Goal: Transaction & Acquisition: Purchase product/service

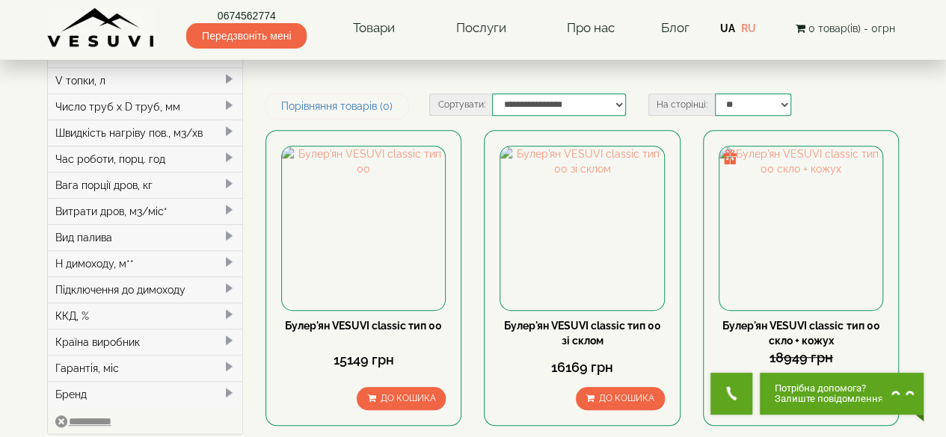
scroll to position [374, 0]
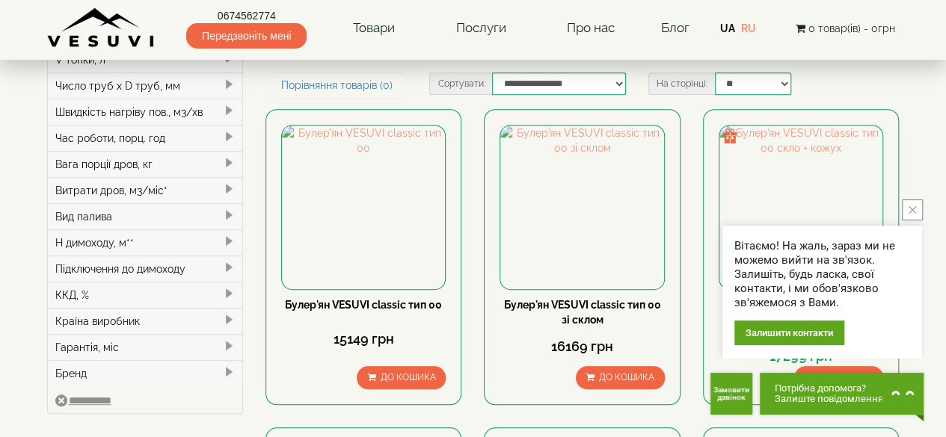
click at [223, 262] on span at bounding box center [229, 268] width 12 height 12
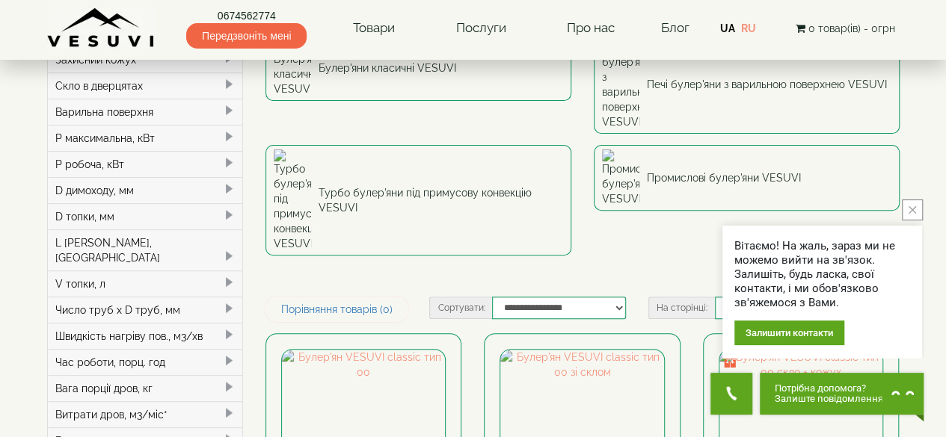
scroll to position [75, 0]
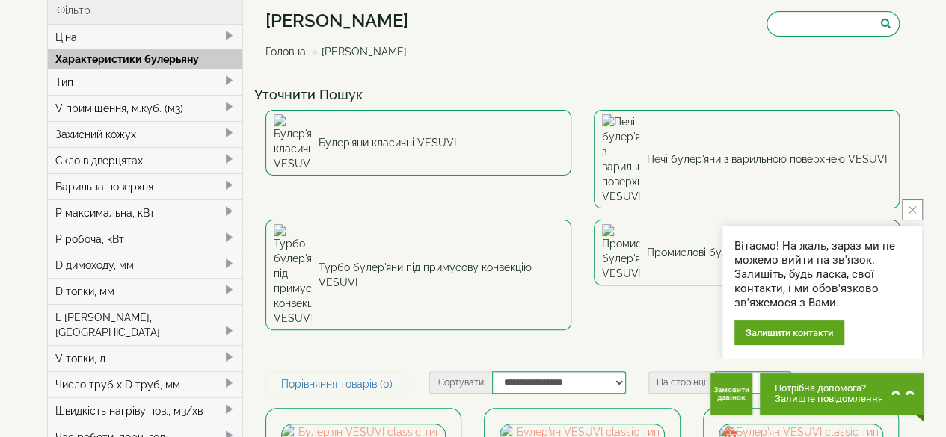
click at [226, 105] on span at bounding box center [229, 107] width 12 height 12
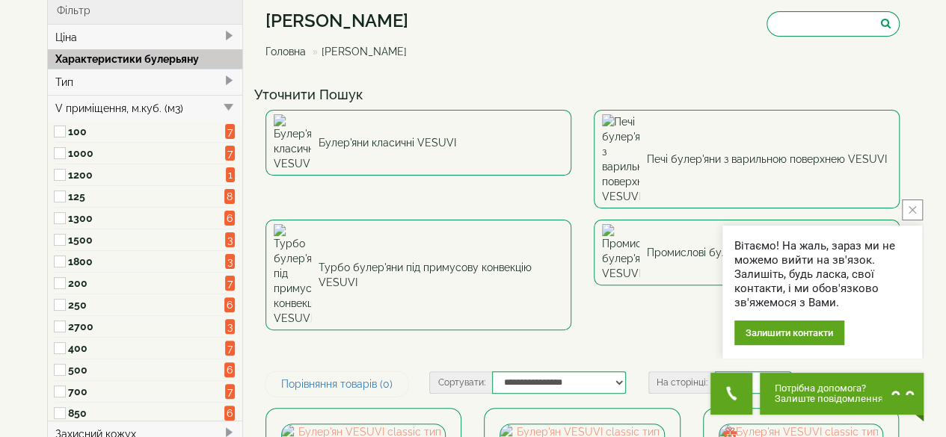
click at [150, 240] on label "1500" at bounding box center [146, 239] width 157 height 15
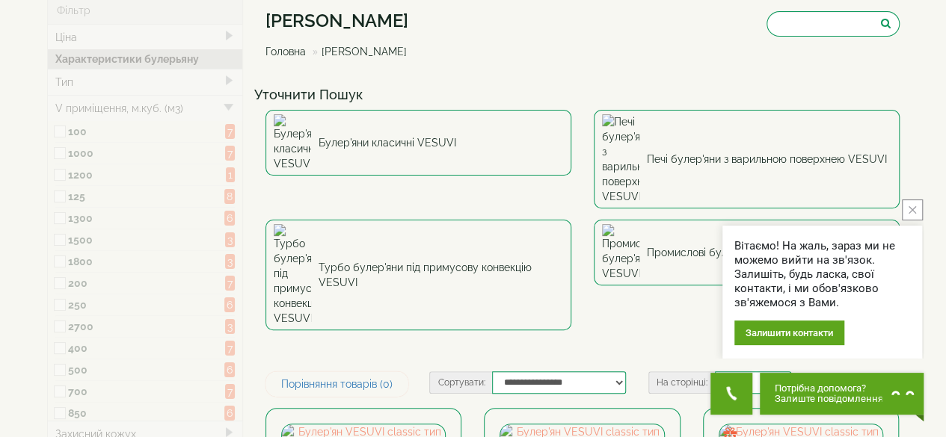
type input "*****"
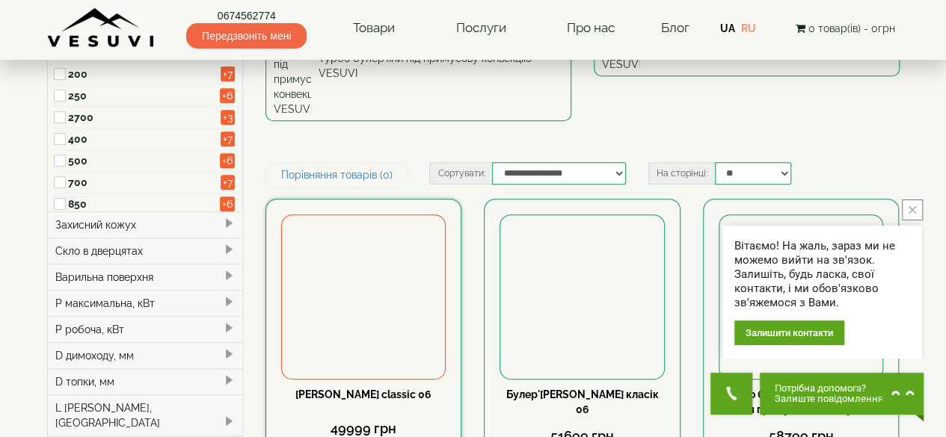
scroll to position [299, 0]
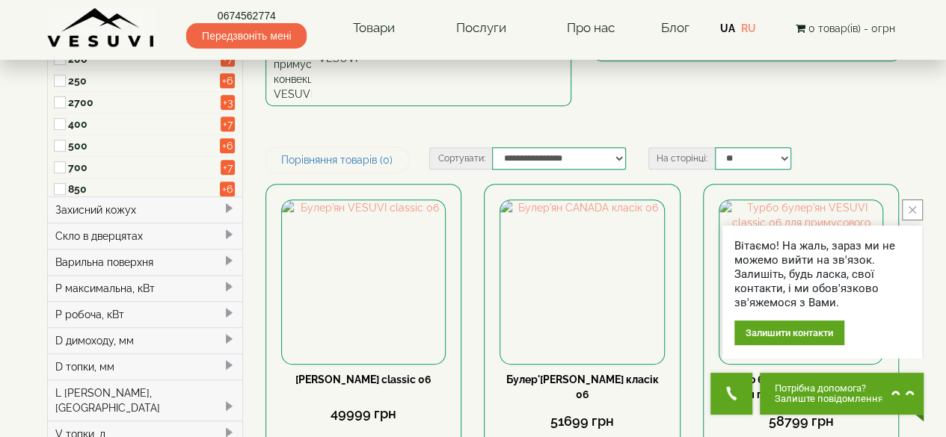
click at [911, 210] on icon "close button" at bounding box center [911, 209] width 7 height 7
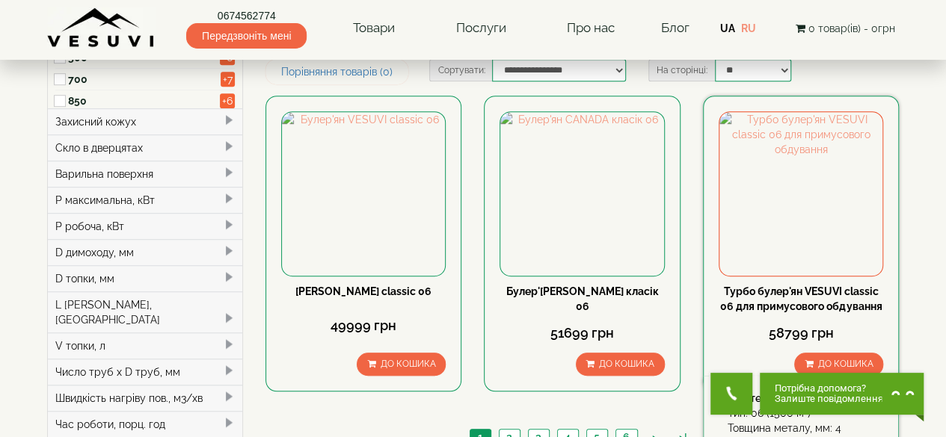
scroll to position [374, 0]
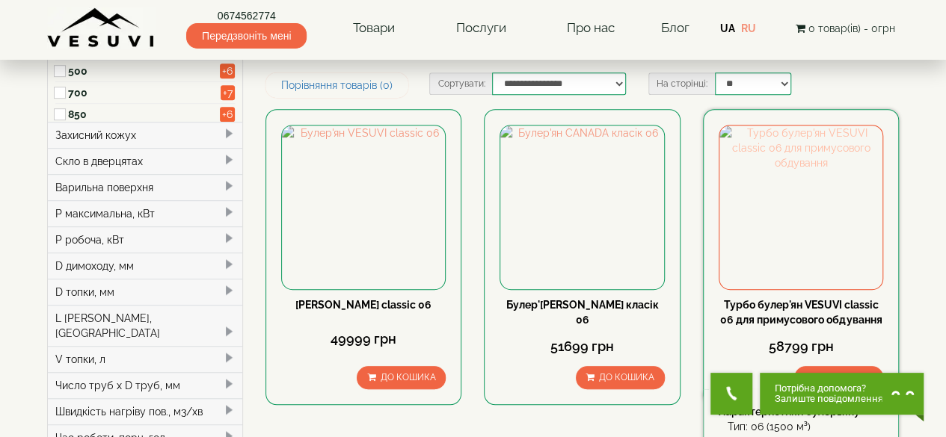
click at [774, 126] on img at bounding box center [800, 207] width 163 height 163
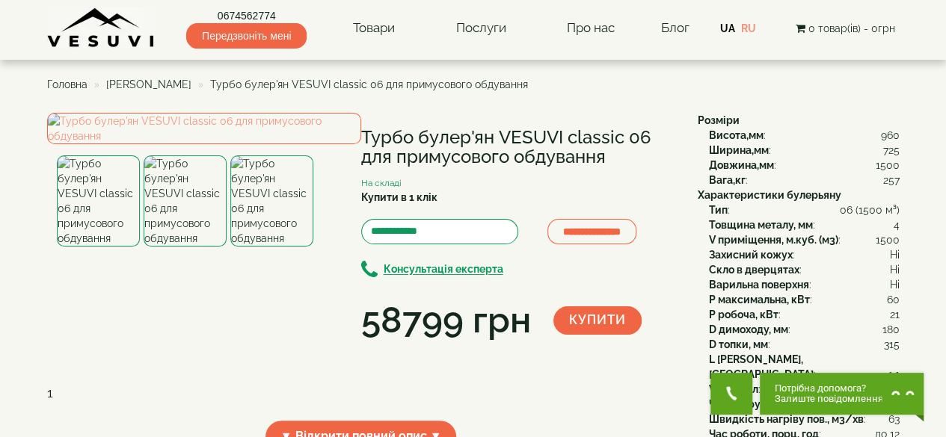
scroll to position [75, 0]
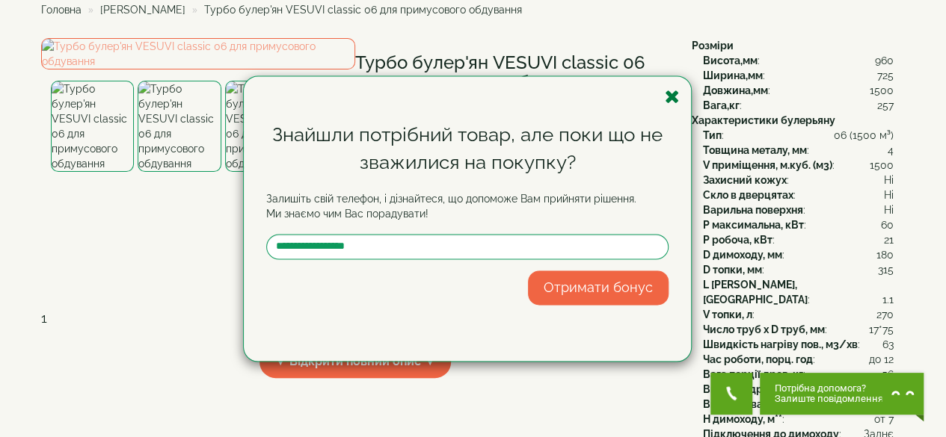
click at [669, 96] on icon "button" at bounding box center [672, 96] width 15 height 19
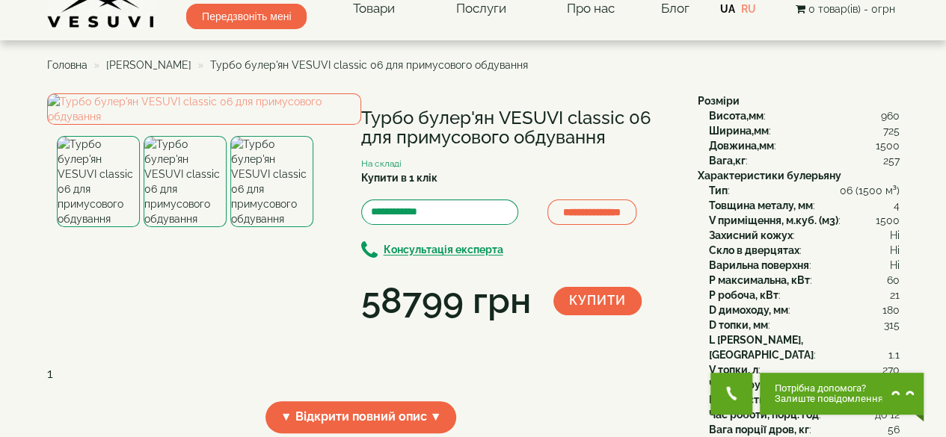
scroll to position [0, 0]
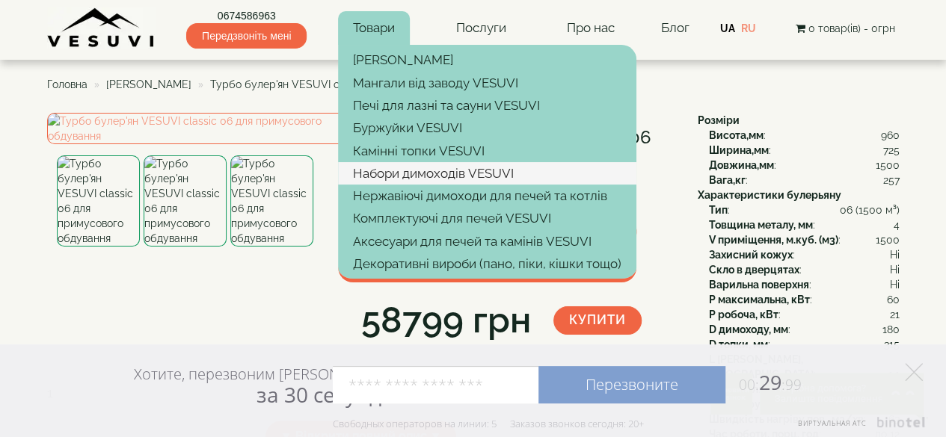
click at [443, 174] on link "Набори димоходів VESUVI" at bounding box center [487, 173] width 298 height 22
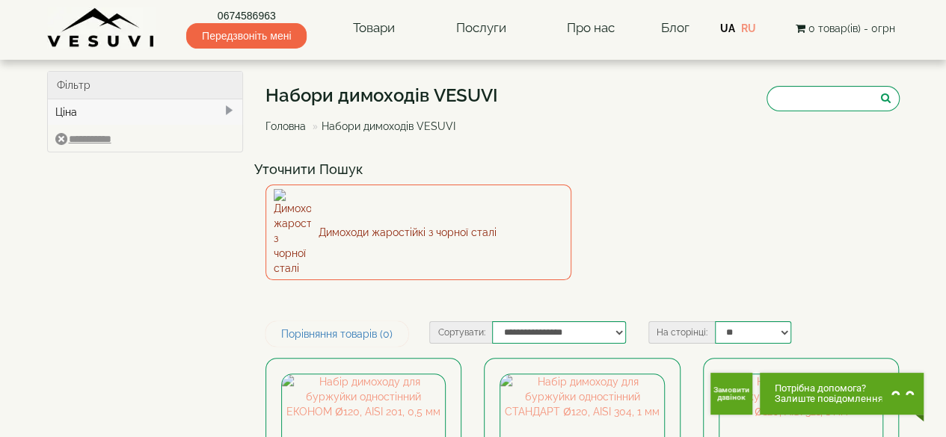
click at [405, 207] on link "Димоходи жаростійкі з чорної сталі" at bounding box center [418, 233] width 306 height 96
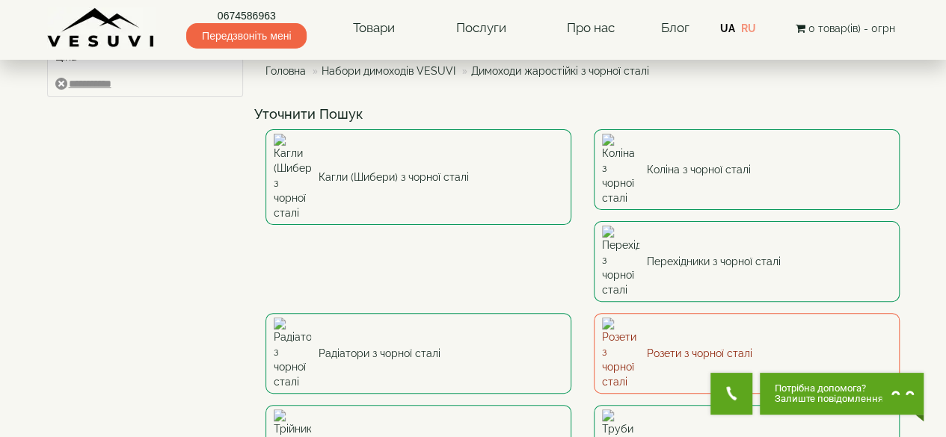
scroll to position [150, 0]
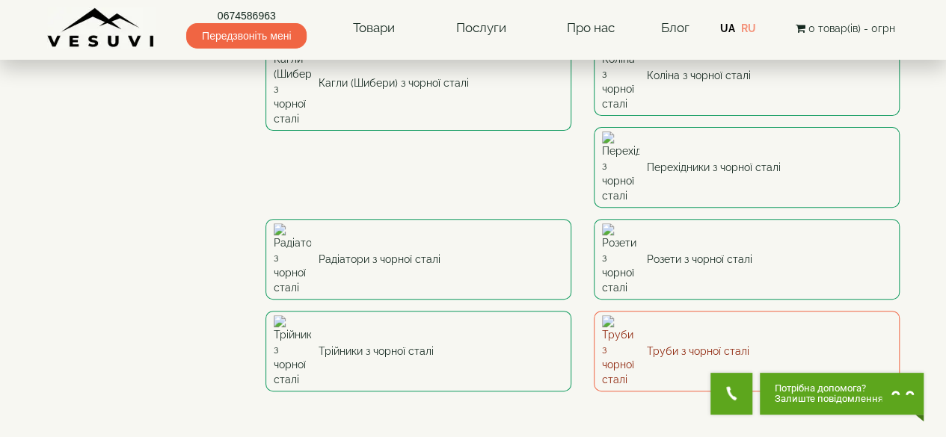
click at [594, 311] on link "Труби з чорної сталі" at bounding box center [747, 351] width 306 height 81
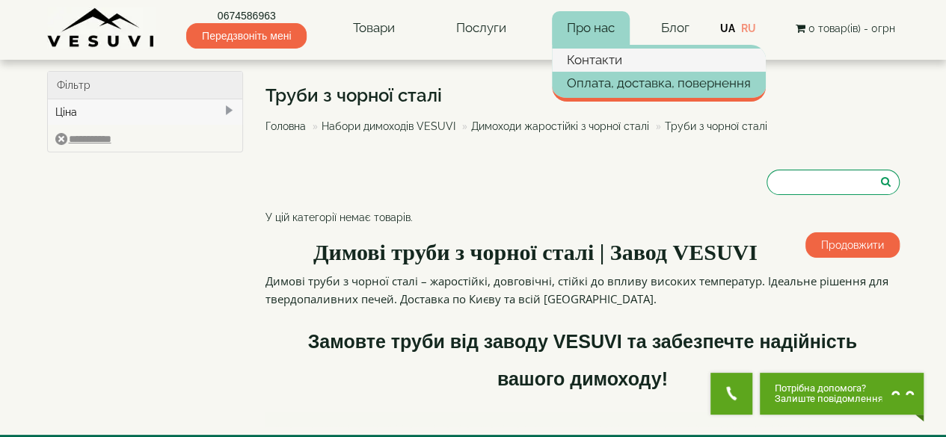
click at [586, 61] on link "Контакти" at bounding box center [659, 60] width 214 height 22
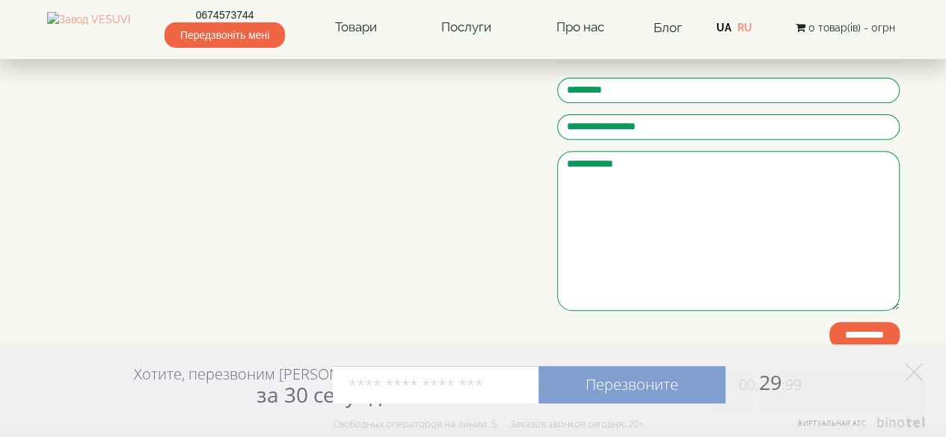
scroll to position [224, 0]
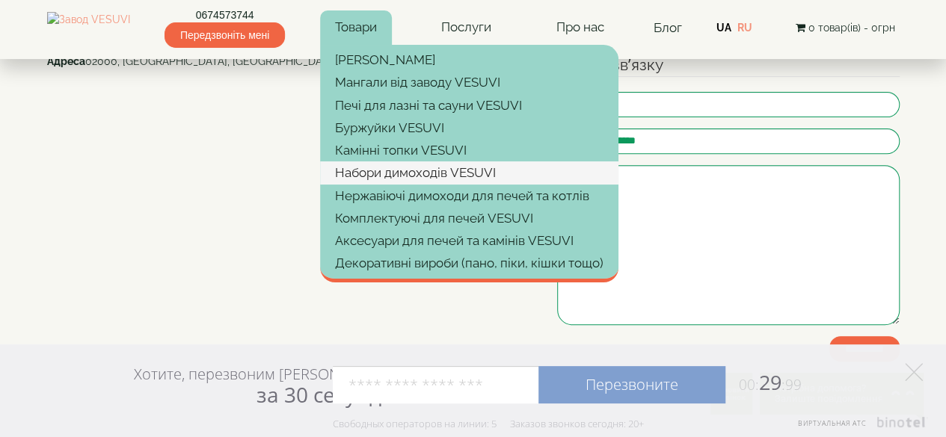
click at [484, 177] on link "Набори димоходів VESUVI" at bounding box center [469, 172] width 298 height 22
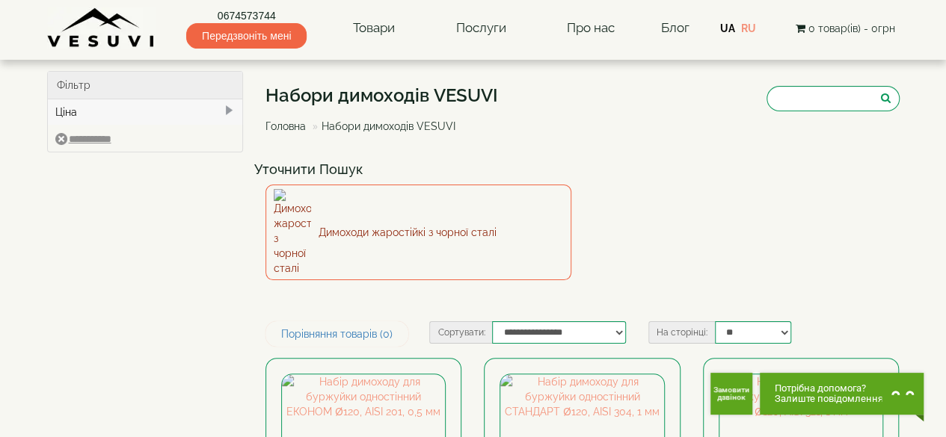
click at [415, 204] on link "Димоходи жаростійкі з чорної сталі" at bounding box center [418, 233] width 306 height 96
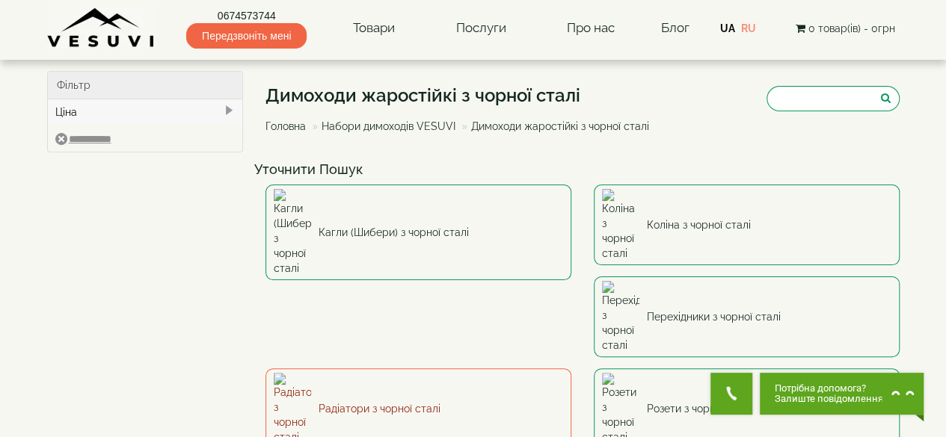
click at [571, 369] on link "Радіатори з чорної сталі" at bounding box center [418, 409] width 306 height 81
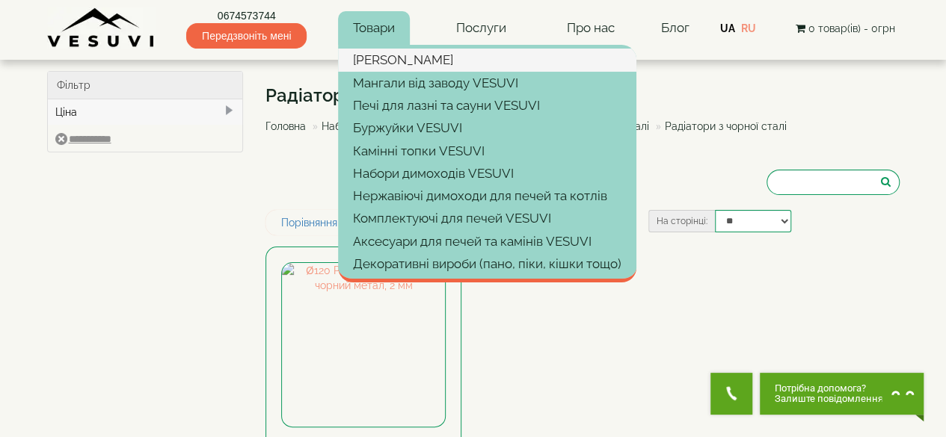
click at [402, 58] on link "[PERSON_NAME]" at bounding box center [487, 60] width 298 height 22
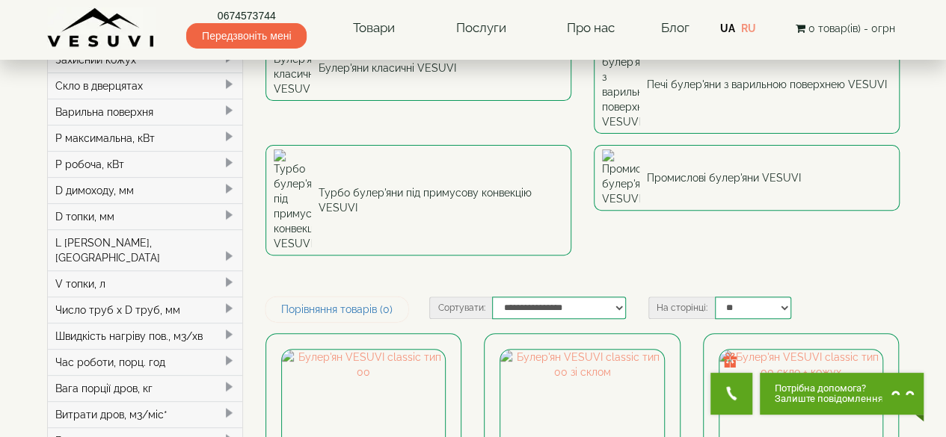
scroll to position [75, 0]
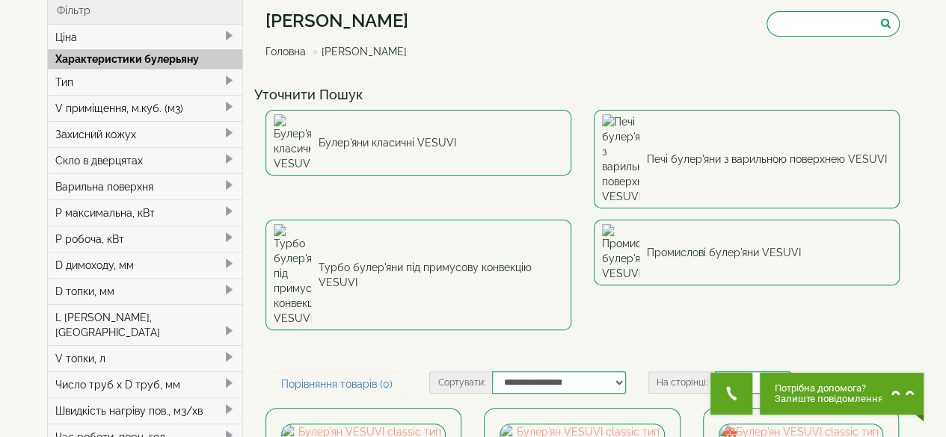
click at [226, 104] on span at bounding box center [229, 107] width 12 height 12
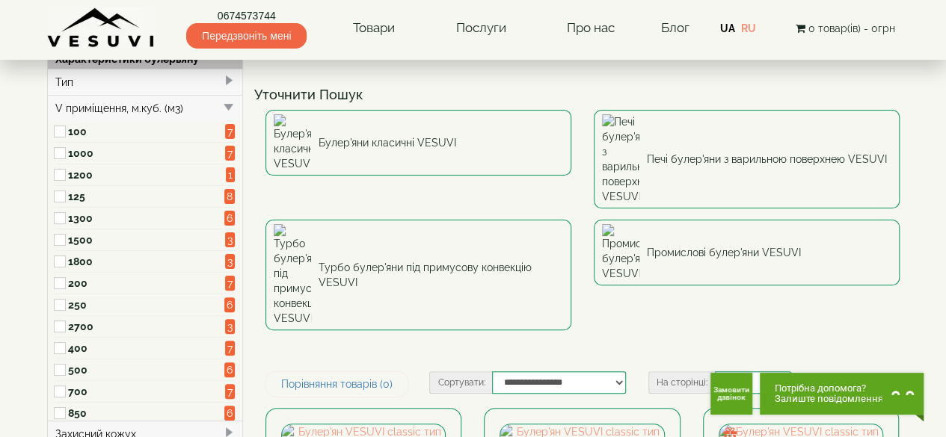
scroll to position [150, 0]
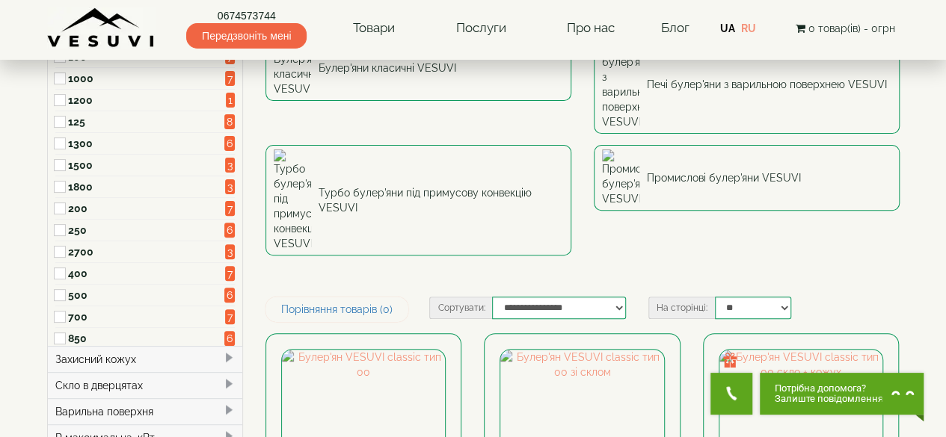
click at [148, 185] on label "1800" at bounding box center [146, 186] width 157 height 15
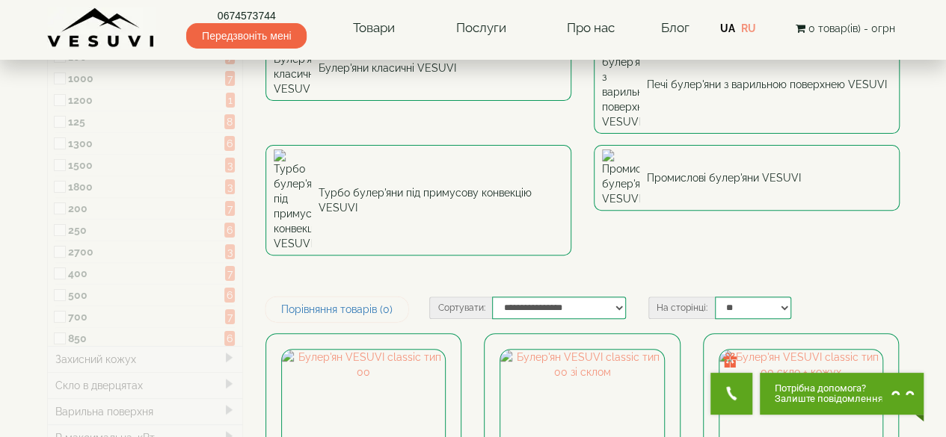
type input "*****"
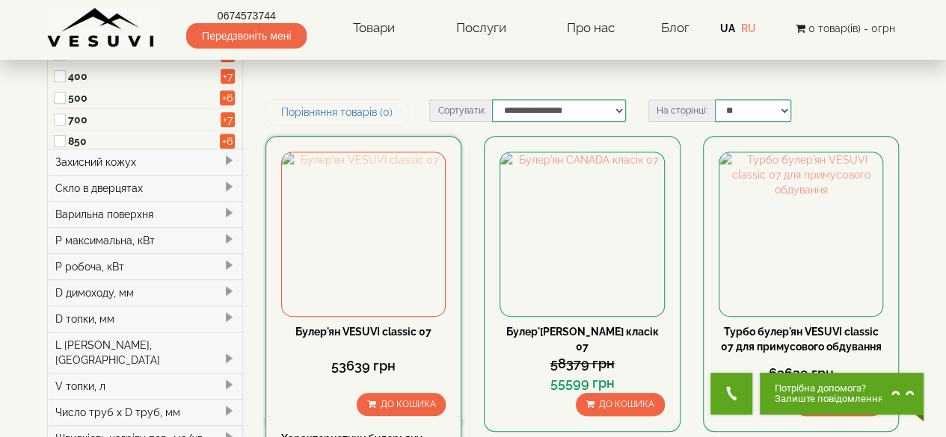
scroll to position [374, 0]
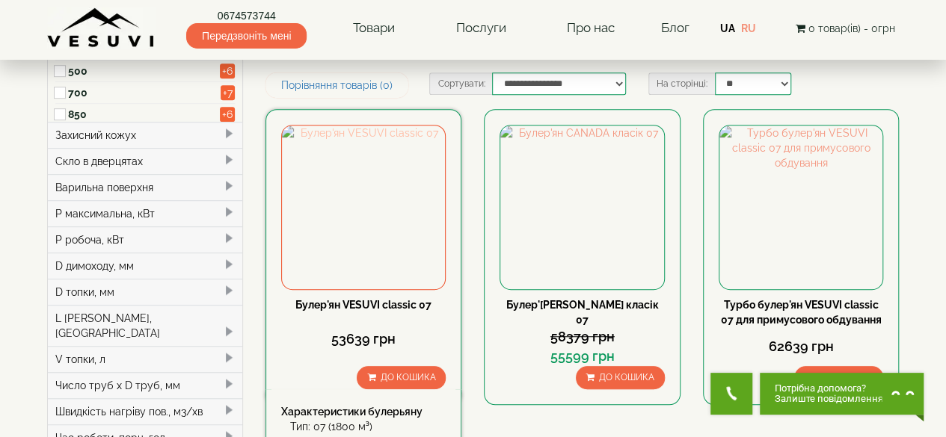
click at [374, 126] on img at bounding box center [363, 207] width 163 height 163
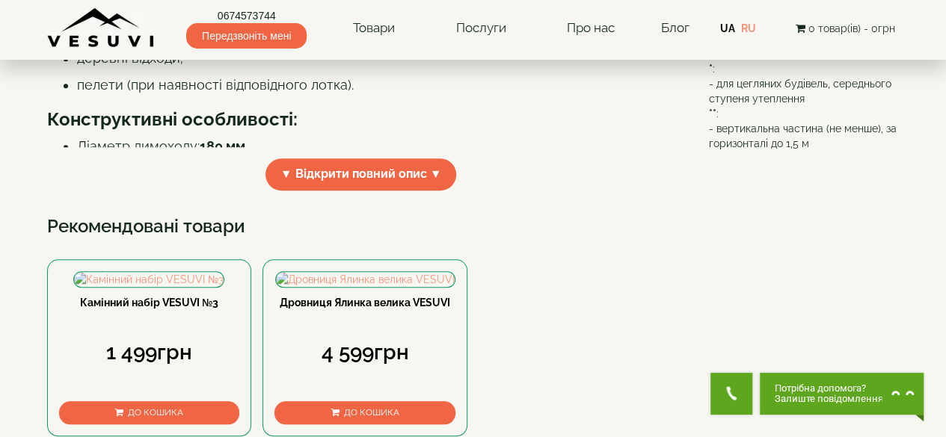
scroll to position [598, 0]
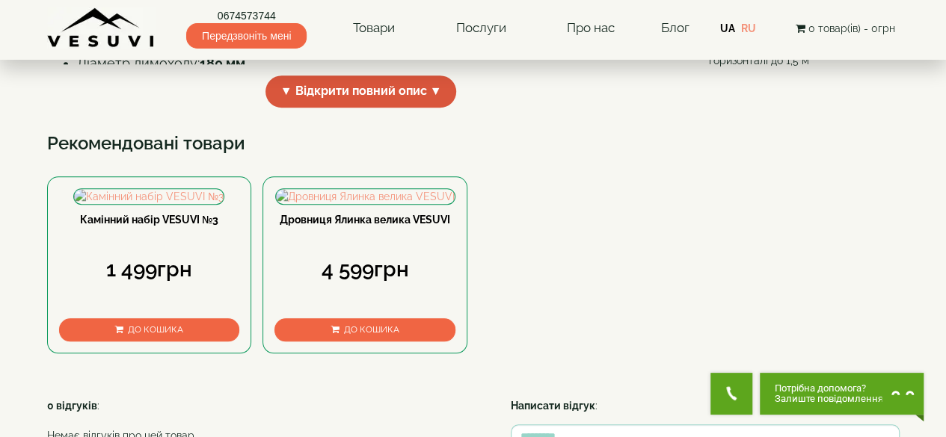
click at [309, 108] on span "▼ Відкрити повний опис ▼" at bounding box center [360, 92] width 191 height 32
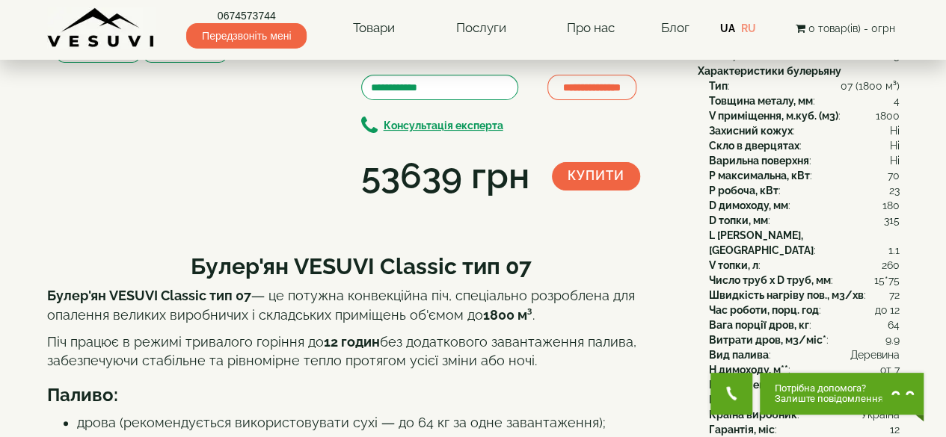
scroll to position [0, 0]
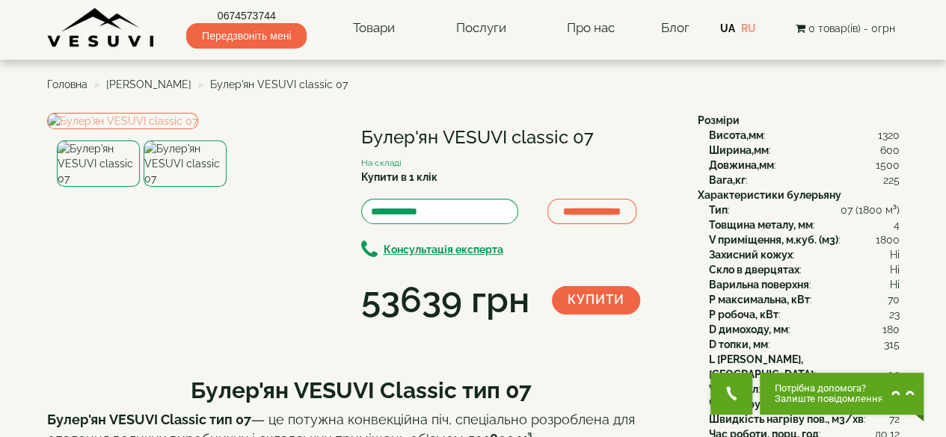
click at [132, 75] on ul "Головна Булер'яни VESUVI Булер'ян VESUVI classic 07" at bounding box center [473, 84] width 852 height 27
click at [123, 85] on span "[PERSON_NAME]" at bounding box center [148, 84] width 85 height 12
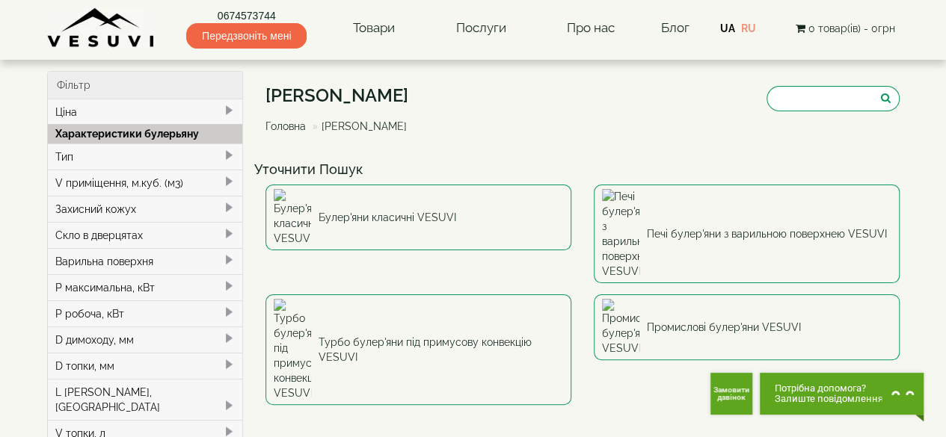
click at [224, 181] on span at bounding box center [229, 182] width 12 height 12
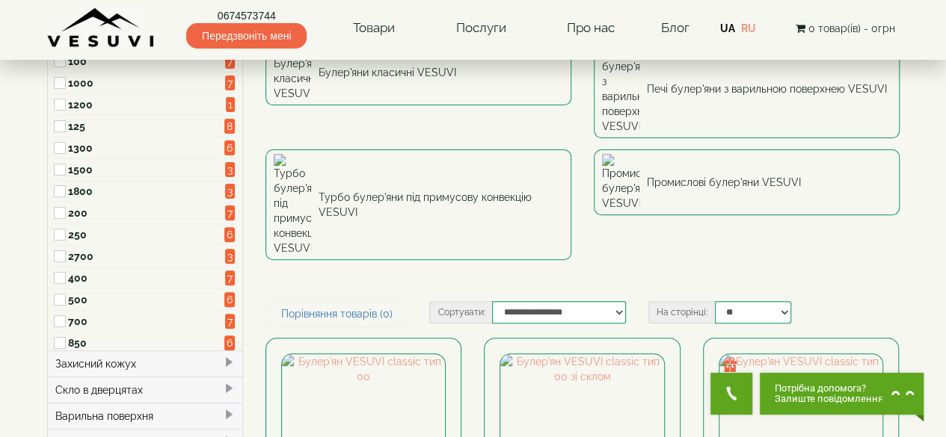
scroll to position [150, 0]
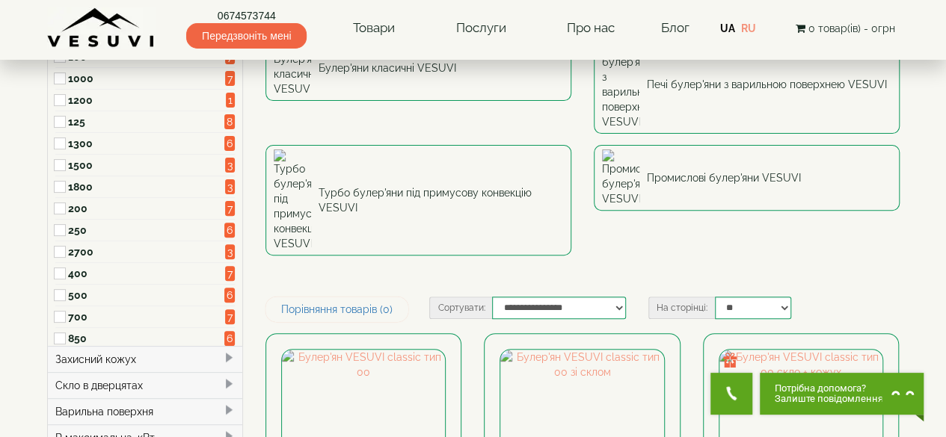
click at [81, 244] on label "2700" at bounding box center [146, 251] width 157 height 15
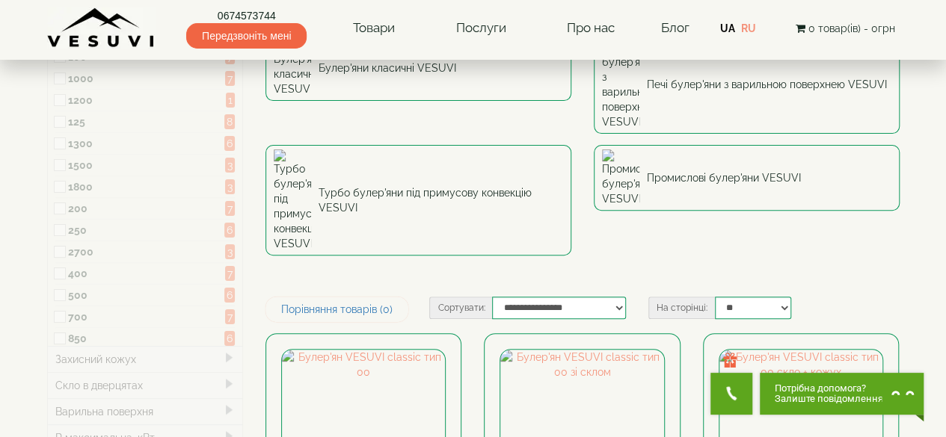
type input "*****"
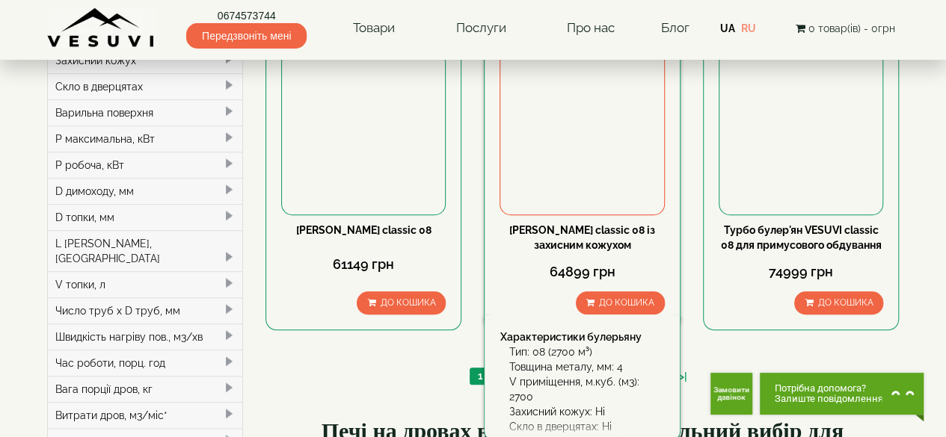
scroll to position [299, 0]
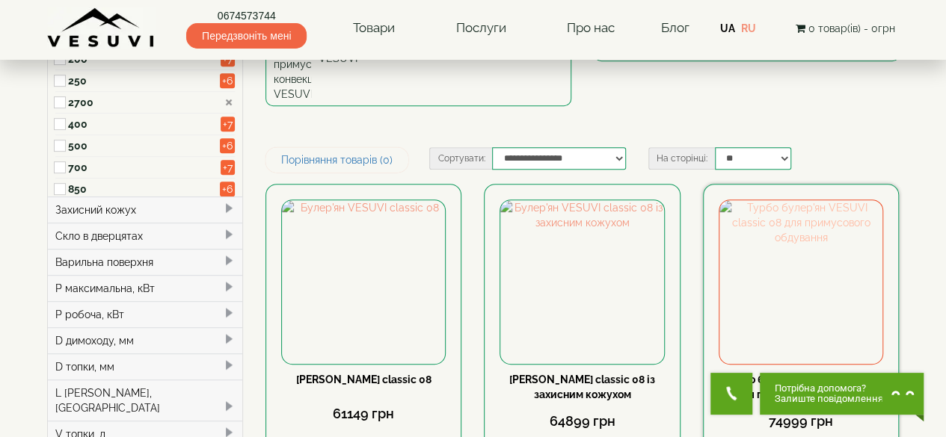
click at [824, 200] on img at bounding box center [800, 281] width 163 height 163
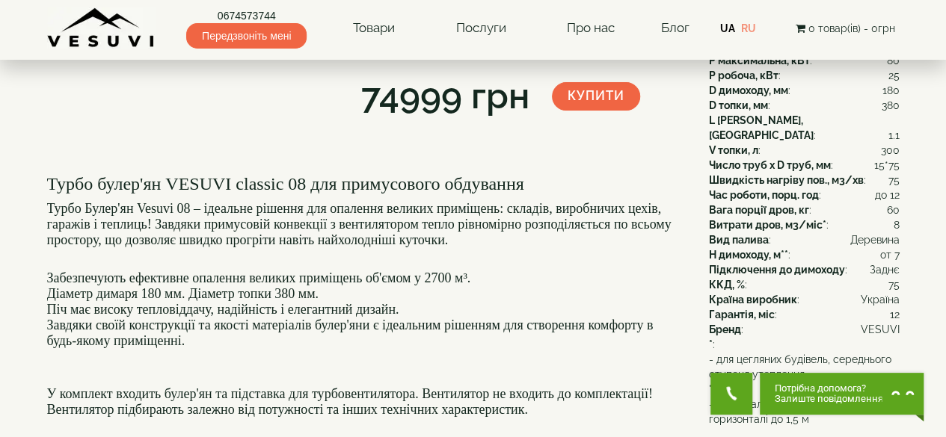
scroll to position [75, 0]
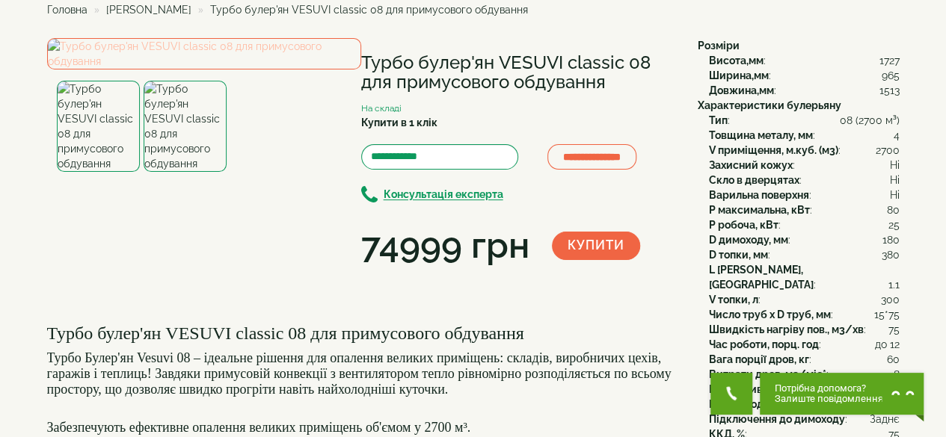
click at [218, 70] on img at bounding box center [204, 53] width 314 height 31
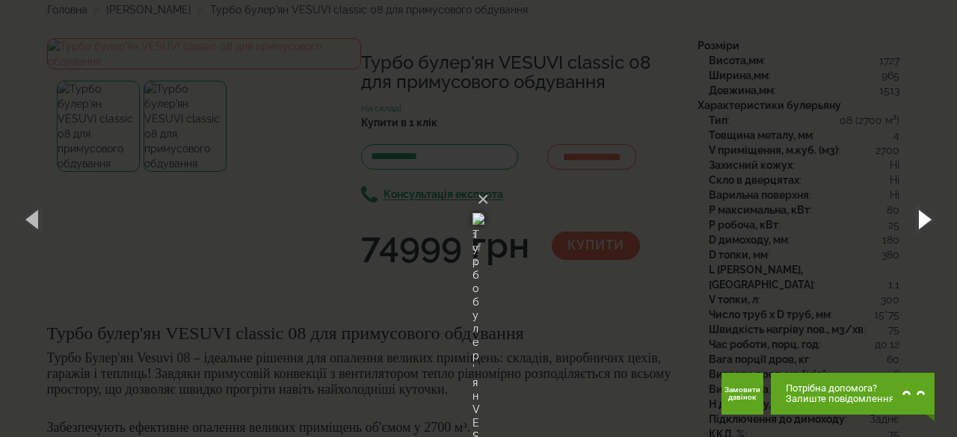
click at [924, 223] on button "button" at bounding box center [923, 219] width 67 height 82
click at [919, 220] on button "button" at bounding box center [923, 219] width 67 height 82
click at [31, 221] on button "button" at bounding box center [33, 219] width 67 height 82
click at [34, 220] on button "button" at bounding box center [33, 219] width 67 height 82
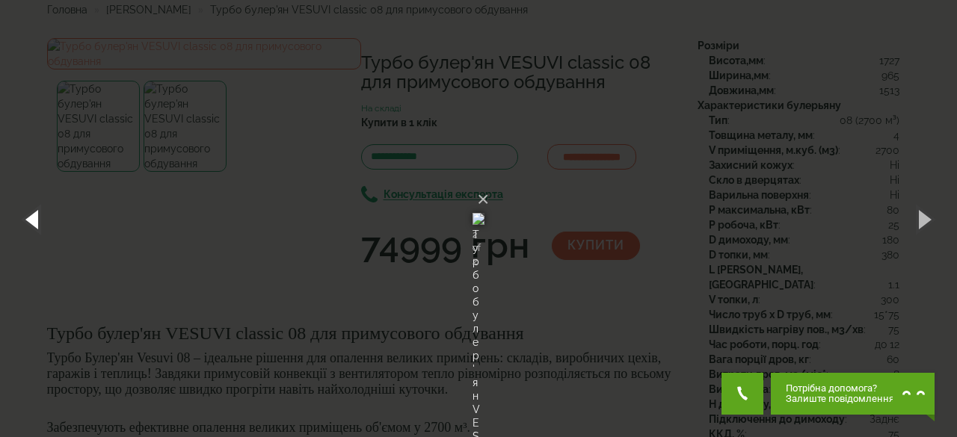
click at [34, 220] on button "button" at bounding box center [33, 219] width 67 height 82
click at [489, 183] on button "×" at bounding box center [483, 199] width 12 height 33
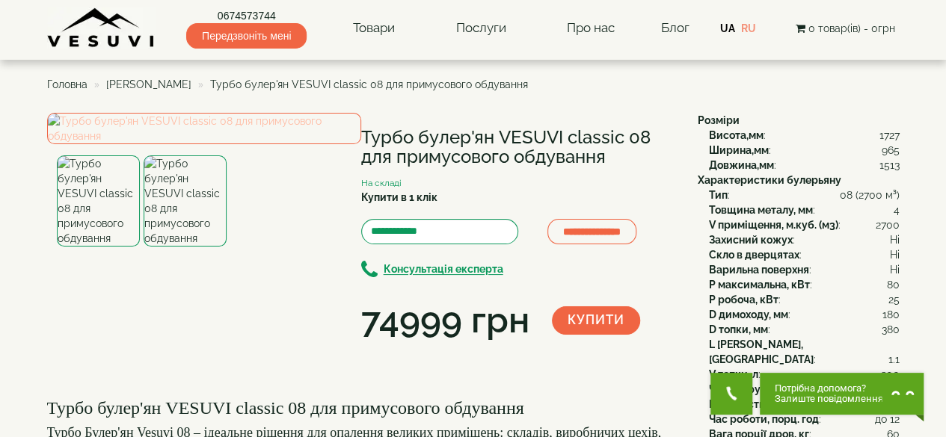
scroll to position [0, 0]
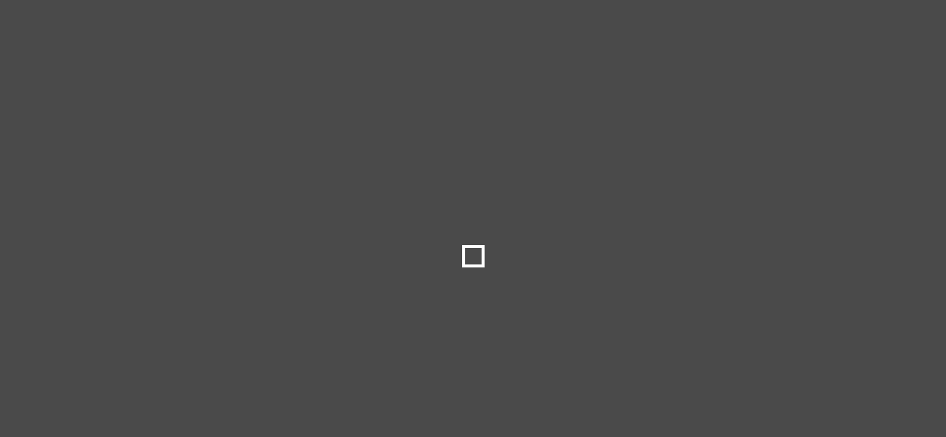
select select
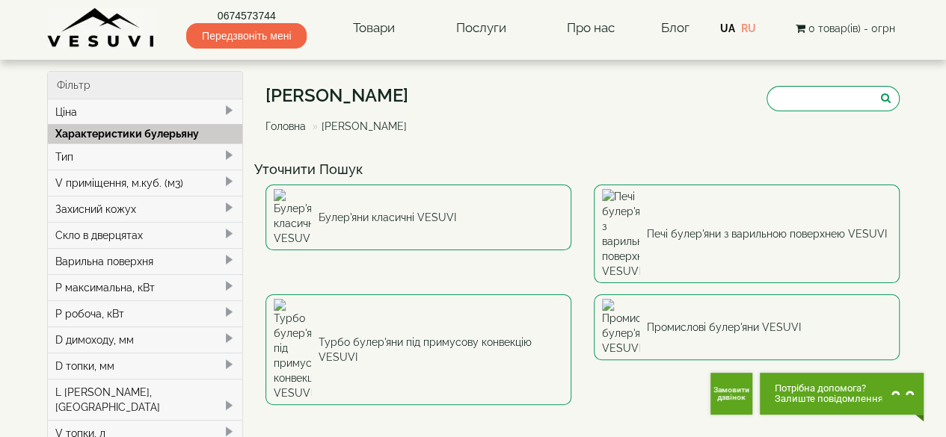
click at [229, 179] on span at bounding box center [229, 182] width 12 height 12
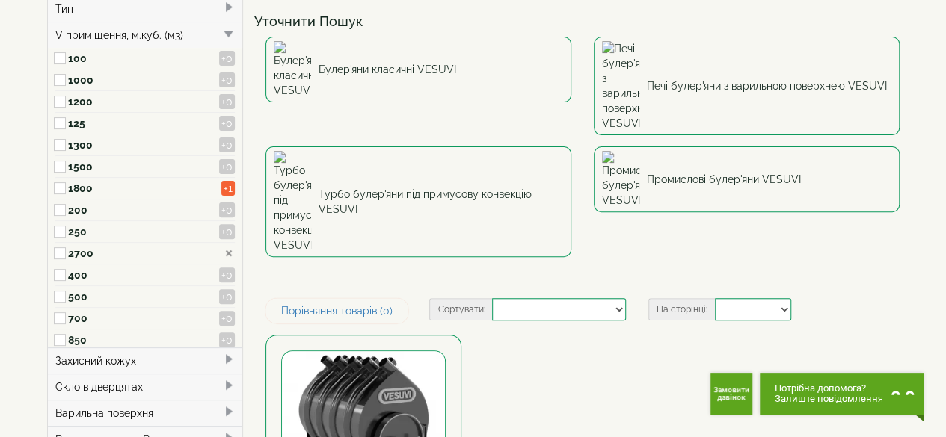
scroll to position [150, 0]
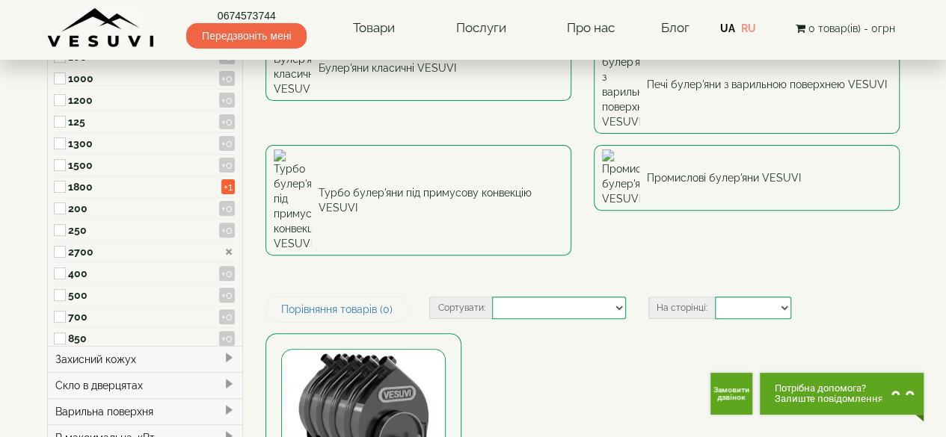
click at [125, 246] on label "2700" at bounding box center [144, 251] width 152 height 15
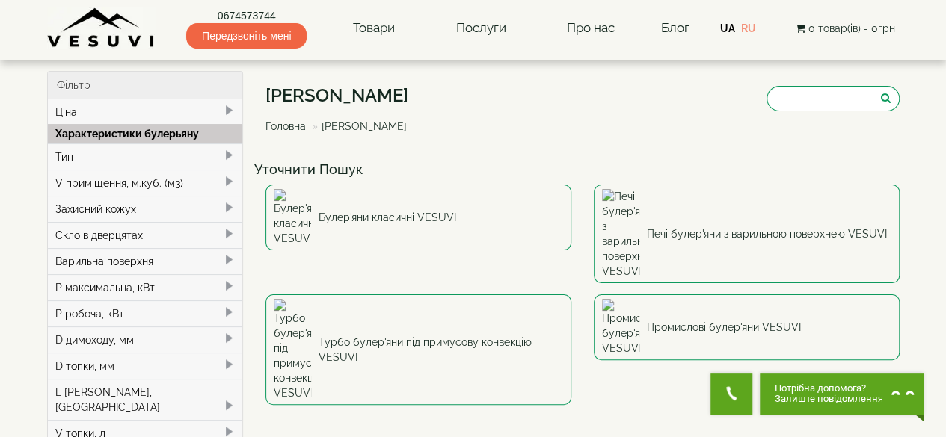
click at [230, 182] on span at bounding box center [229, 182] width 12 height 12
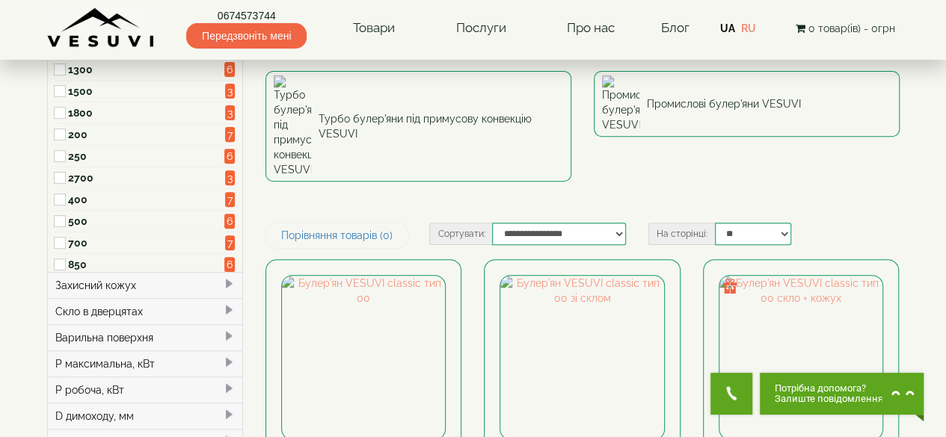
scroll to position [224, 0]
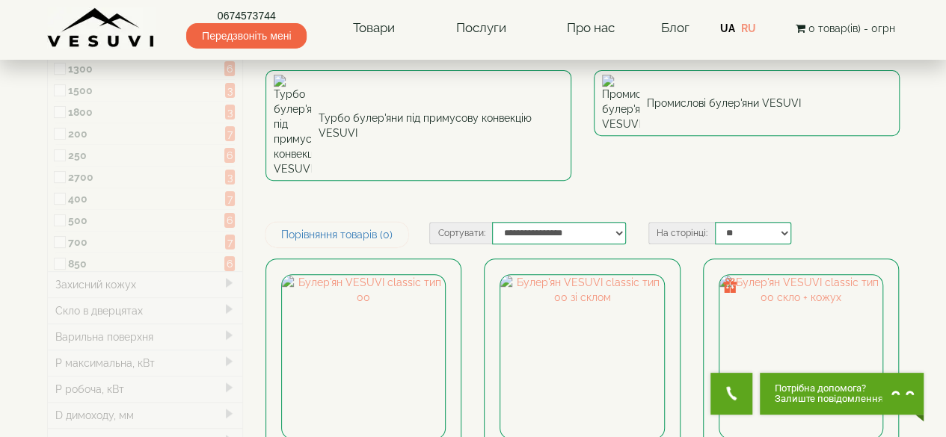
type input "*****"
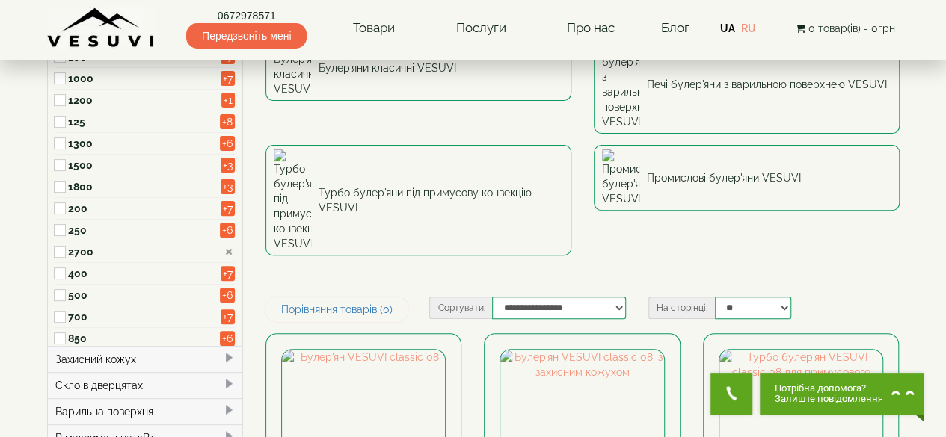
scroll to position [374, 0]
